Goal: Task Accomplishment & Management: Manage account settings

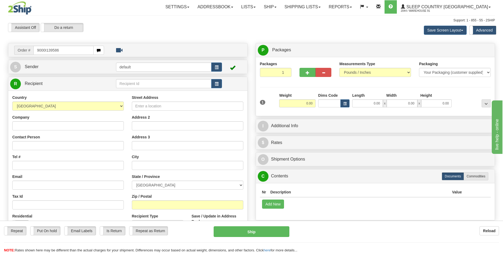
type input "9000I139586"
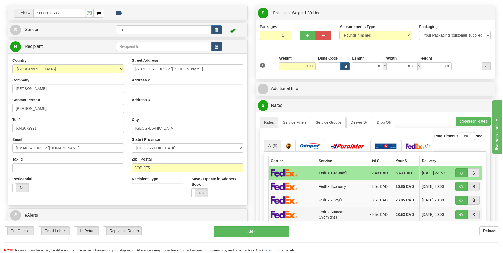
scroll to position [134, 0]
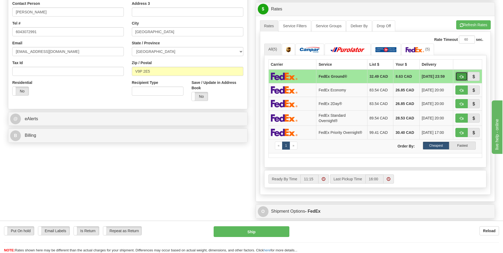
click at [460, 74] on button "button" at bounding box center [462, 76] width 12 height 9
type input "92"
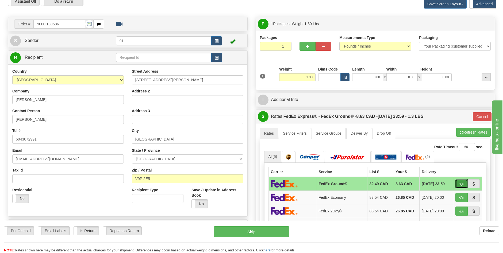
scroll to position [0, 0]
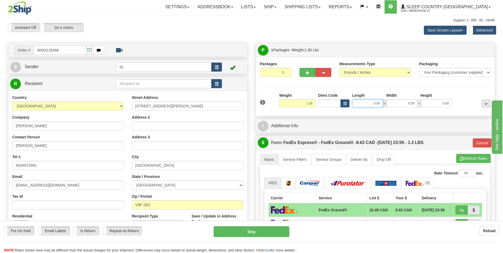
click at [375, 102] on input "0.00" at bounding box center [367, 104] width 31 height 8
type input "0.00"
click at [375, 105] on input "0.00" at bounding box center [367, 104] width 31 height 8
type input "12.00"
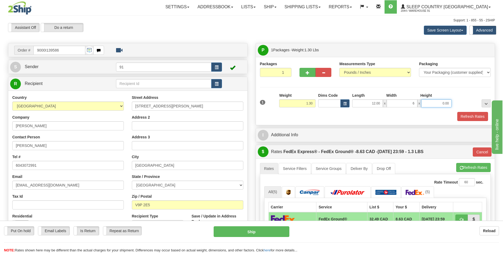
type input "6.00"
drag, startPoint x: 478, startPoint y: 116, endPoint x: 477, endPoint y: 119, distance: 3.2
click at [478, 116] on button "Refresh Rates" at bounding box center [473, 116] width 31 height 9
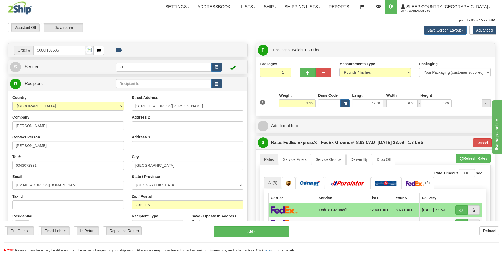
type input "92"
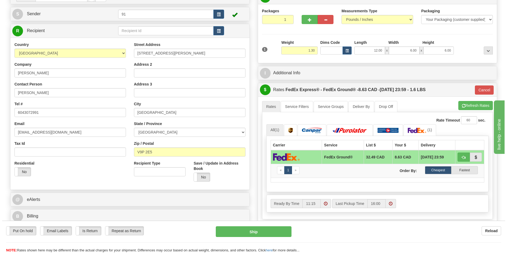
scroll to position [54, 0]
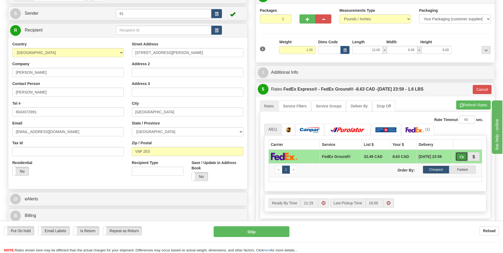
click at [461, 158] on span "button" at bounding box center [462, 156] width 4 height 3
click at [269, 235] on button "Ship" at bounding box center [252, 232] width 76 height 11
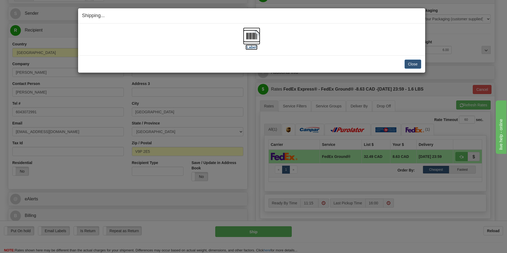
click at [252, 47] on label "[Label]" at bounding box center [252, 47] width 12 height 5
click at [413, 64] on button "Close" at bounding box center [413, 64] width 17 height 9
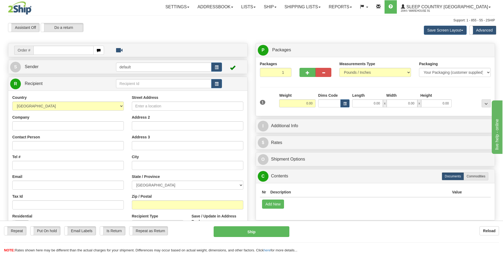
click at [66, 51] on input "text" at bounding box center [63, 50] width 60 height 9
type input "9000I107571"
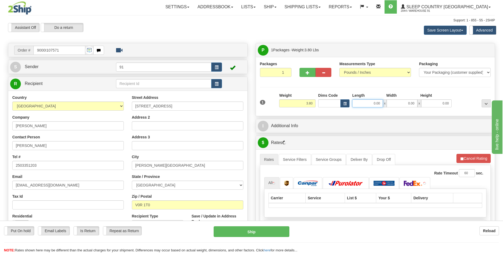
click at [376, 104] on input "0.00" at bounding box center [367, 104] width 31 height 8
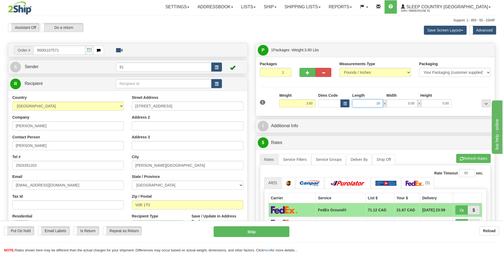
type input "1"
type input "12.00"
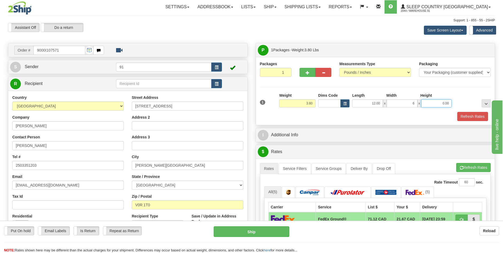
type input "6.00"
type input "16.00"
click at [468, 115] on button "Refresh Rates" at bounding box center [473, 116] width 31 height 9
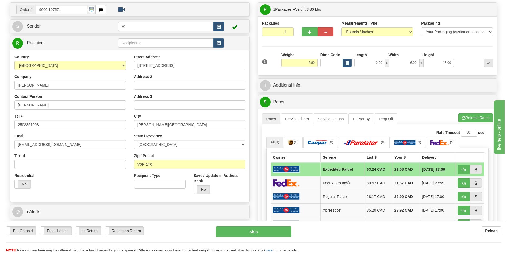
scroll to position [80, 0]
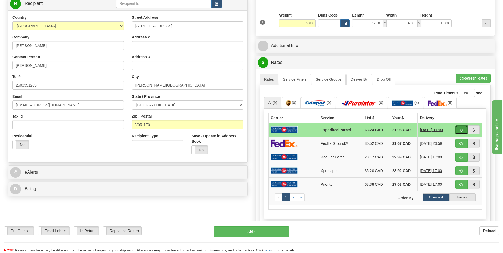
click at [462, 129] on span "button" at bounding box center [462, 130] width 4 height 3
type input "DOM.EP"
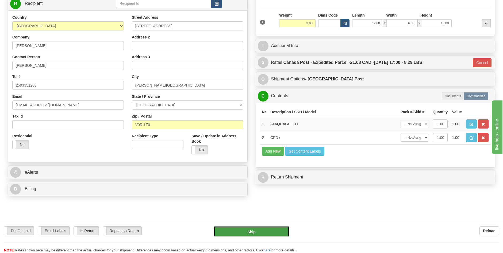
click at [272, 229] on button "Ship" at bounding box center [252, 232] width 76 height 11
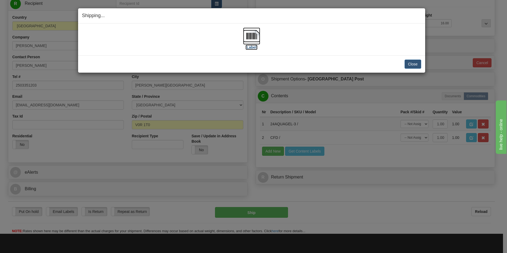
click at [254, 47] on label "[Label]" at bounding box center [252, 47] width 12 height 5
click at [340, 93] on div "Shipping... Your SHIPMENT will EXPIRE in [Label] IMPORTANT NOTICE Embassy / Con…" at bounding box center [253, 126] width 507 height 253
click at [414, 63] on button "Close" at bounding box center [413, 64] width 17 height 9
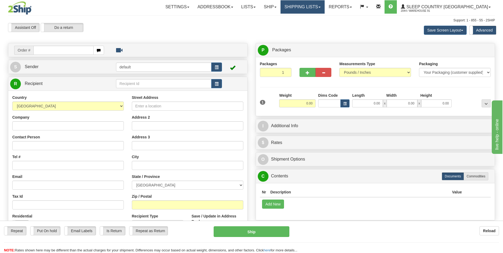
click at [325, 8] on link "Shipping lists" at bounding box center [303, 6] width 44 height 13
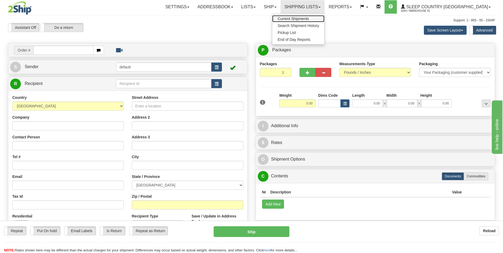
click at [309, 18] on span "Current Shipments" at bounding box center [293, 19] width 31 height 4
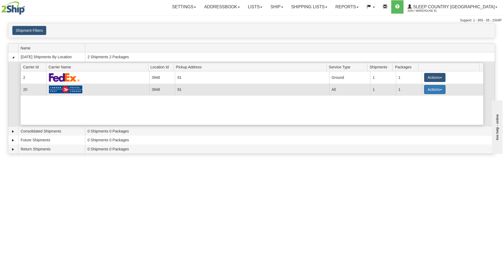
click at [437, 89] on button "Actions" at bounding box center [434, 89] width 21 height 9
click at [418, 101] on span "Details" at bounding box center [415, 100] width 14 height 4
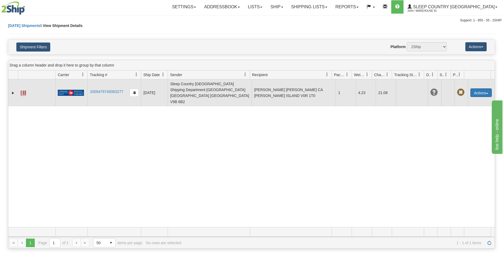
click at [486, 93] on span "button" at bounding box center [487, 93] width 2 height 1
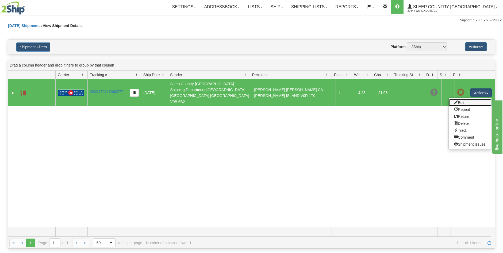
click at [461, 99] on link "Edit" at bounding box center [470, 102] width 43 height 7
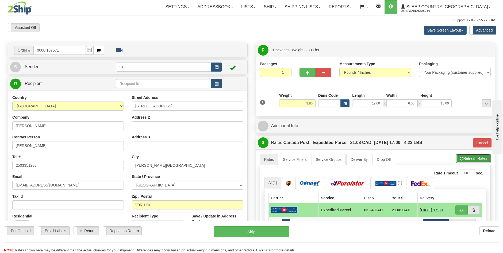
click at [466, 158] on button "Refresh Rates" at bounding box center [473, 158] width 35 height 9
type input "DOM.EP"
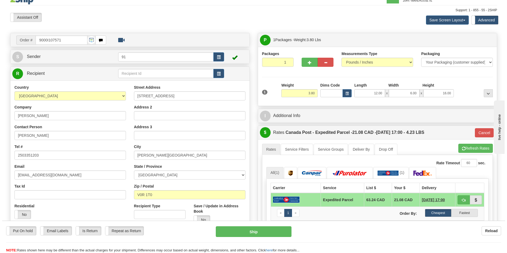
scroll to position [27, 0]
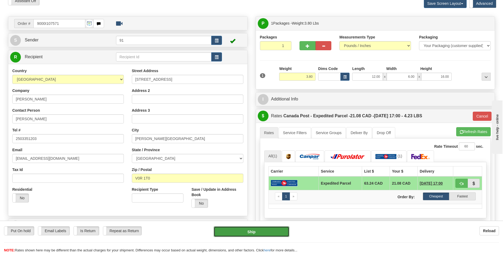
click at [273, 233] on button "Ship" at bounding box center [252, 232] width 76 height 11
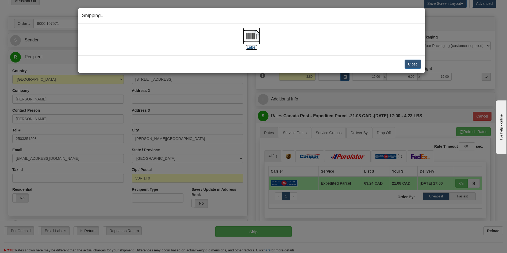
click at [252, 47] on label "[Label]" at bounding box center [252, 47] width 12 height 5
click at [407, 66] on button "Close" at bounding box center [413, 64] width 17 height 9
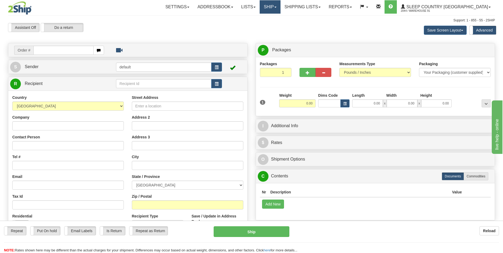
click at [280, 9] on link "Ship" at bounding box center [270, 6] width 21 height 13
click at [280, 19] on link "Ship Screen" at bounding box center [256, 18] width 48 height 7
drag, startPoint x: 323, startPoint y: 9, endPoint x: 324, endPoint y: 12, distance: 3.4
click at [323, 9] on link "Shipping lists" at bounding box center [303, 6] width 44 height 13
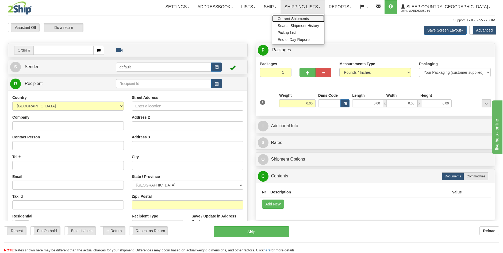
click at [309, 19] on span "Current Shipments" at bounding box center [293, 19] width 31 height 4
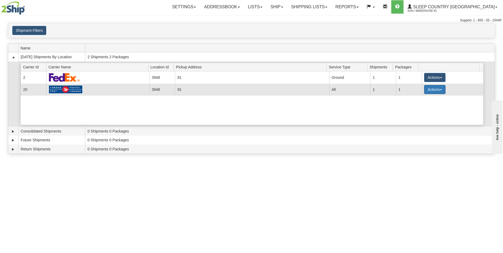
click at [437, 91] on button "Actions" at bounding box center [434, 89] width 21 height 9
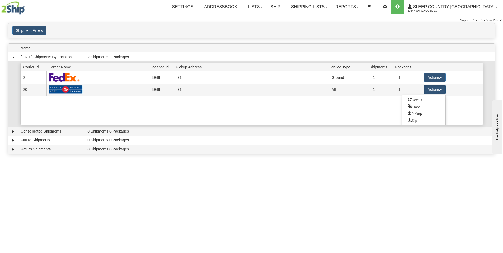
click at [459, 109] on div "Current 2 3948 91 19367 Ground 1 1 Actions Details Close Pickup Zip Print Curre…" at bounding box center [252, 98] width 463 height 54
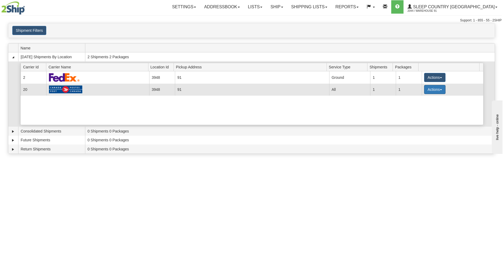
click at [440, 90] on span "button" at bounding box center [441, 89] width 2 height 1
click at [436, 100] on link "Details" at bounding box center [424, 99] width 43 height 7
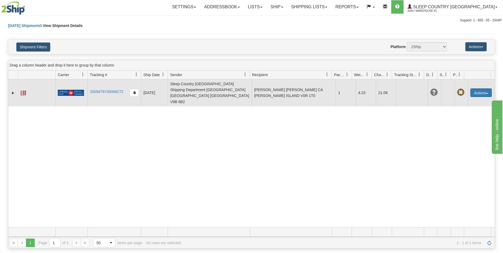
click at [486, 89] on button "Actions" at bounding box center [481, 93] width 21 height 9
click at [454, 121] on span at bounding box center [456, 123] width 4 height 4
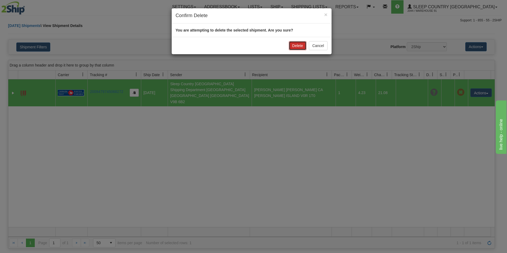
click at [294, 46] on button "Delete" at bounding box center [298, 45] width 18 height 9
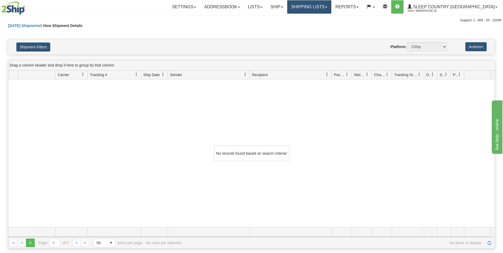
click at [332, 9] on link "Shipping lists" at bounding box center [309, 6] width 44 height 13
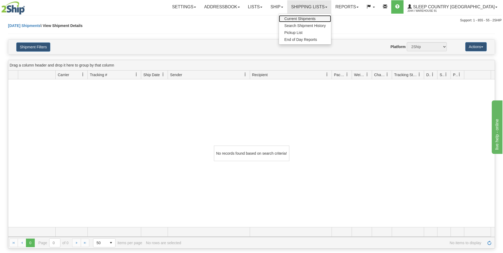
click at [316, 19] on span "Current Shipments" at bounding box center [299, 19] width 31 height 4
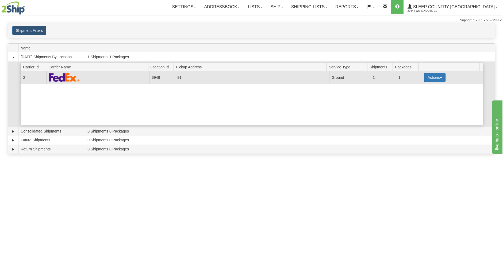
drag, startPoint x: 438, startPoint y: 78, endPoint x: 438, endPoint y: 86, distance: 7.8
click at [440, 78] on span "button" at bounding box center [441, 77] width 2 height 1
click at [417, 97] on link "Close" at bounding box center [424, 94] width 43 height 7
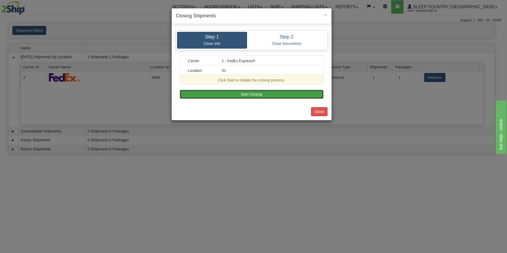
click at [253, 93] on button "Start Closing" at bounding box center [252, 94] width 144 height 9
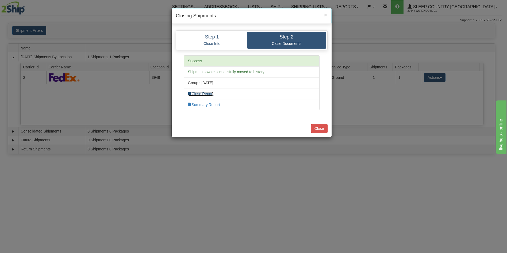
click at [209, 95] on link "Close Report" at bounding box center [201, 94] width 26 height 4
click at [249, 15] on h4 "Closing Shipments" at bounding box center [251, 16] width 151 height 7
click at [207, 104] on link "Summary Report" at bounding box center [204, 105] width 32 height 4
click at [323, 130] on button "Close" at bounding box center [319, 128] width 17 height 9
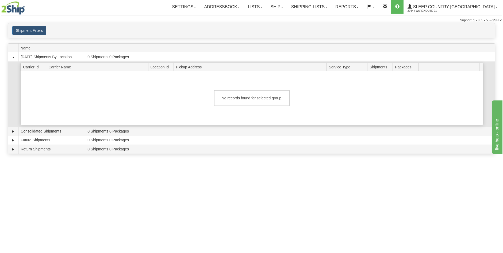
click at [328, 87] on div "No records found for selected group." at bounding box center [252, 98] width 463 height 54
